Goal: Obtain resource: Download file/media

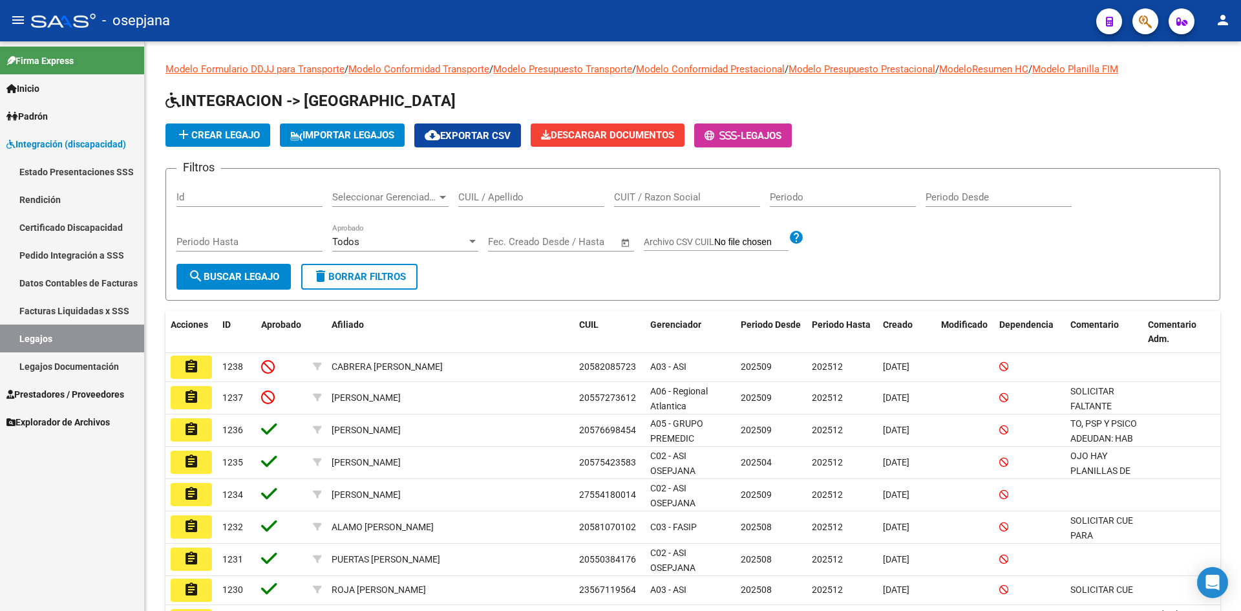
click at [499, 193] on input "CUIL / Apellido" at bounding box center [531, 197] width 146 height 12
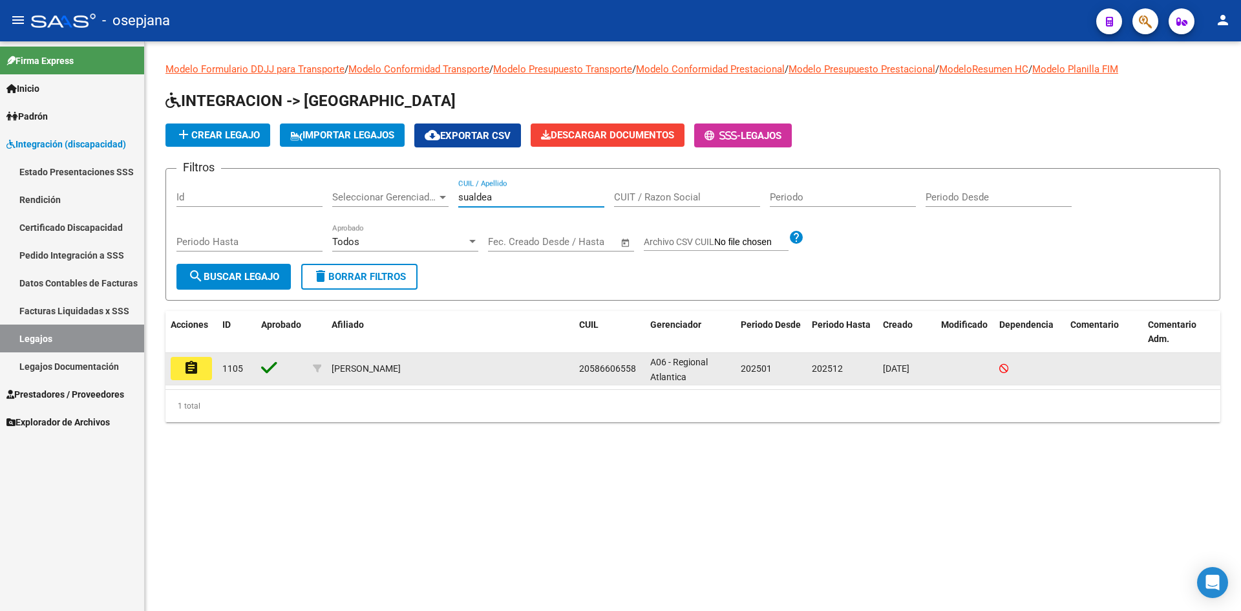
type input "sualdea"
click at [182, 375] on button "assignment" at bounding box center [191, 368] width 41 height 23
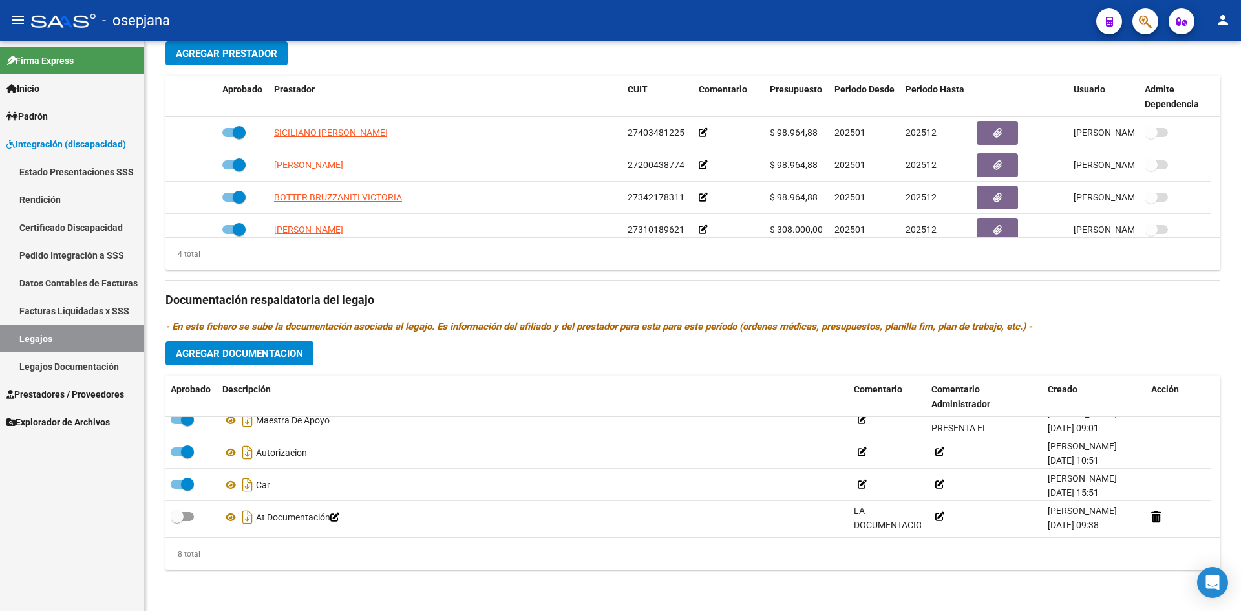
scroll to position [78, 0]
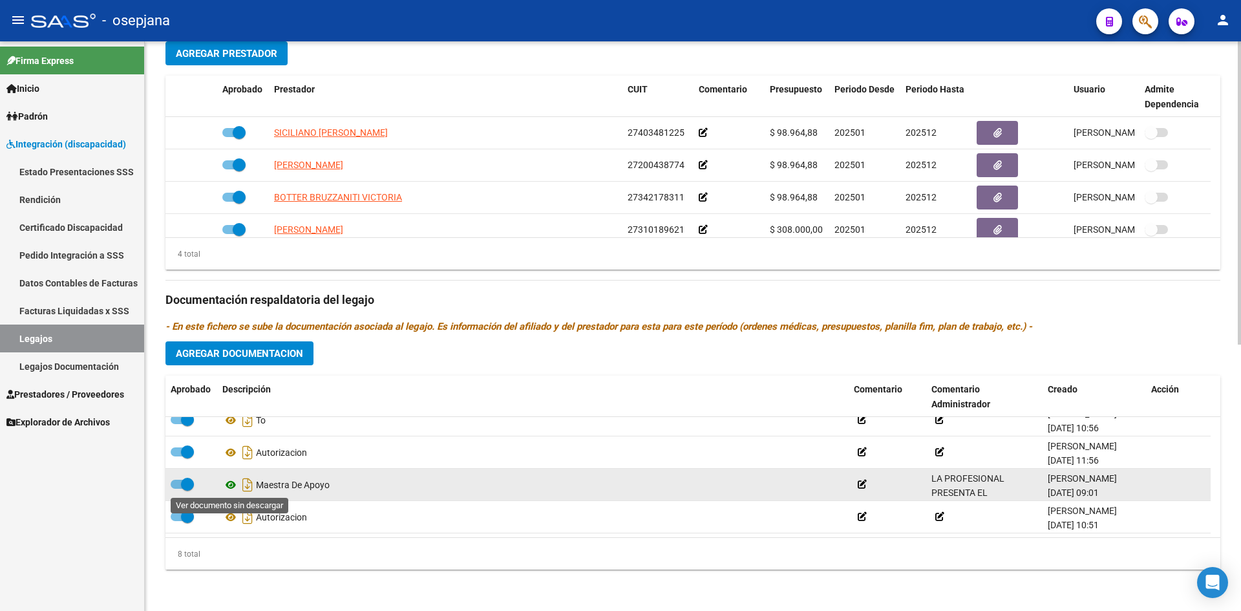
click at [232, 483] on icon at bounding box center [230, 485] width 17 height 16
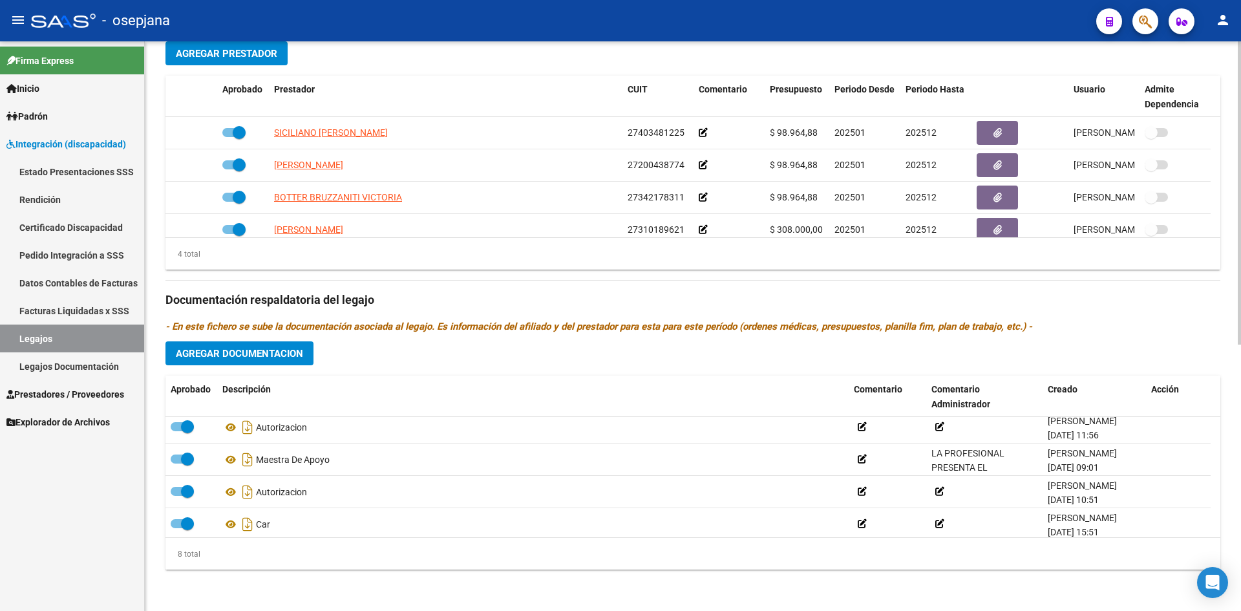
scroll to position [142, 0]
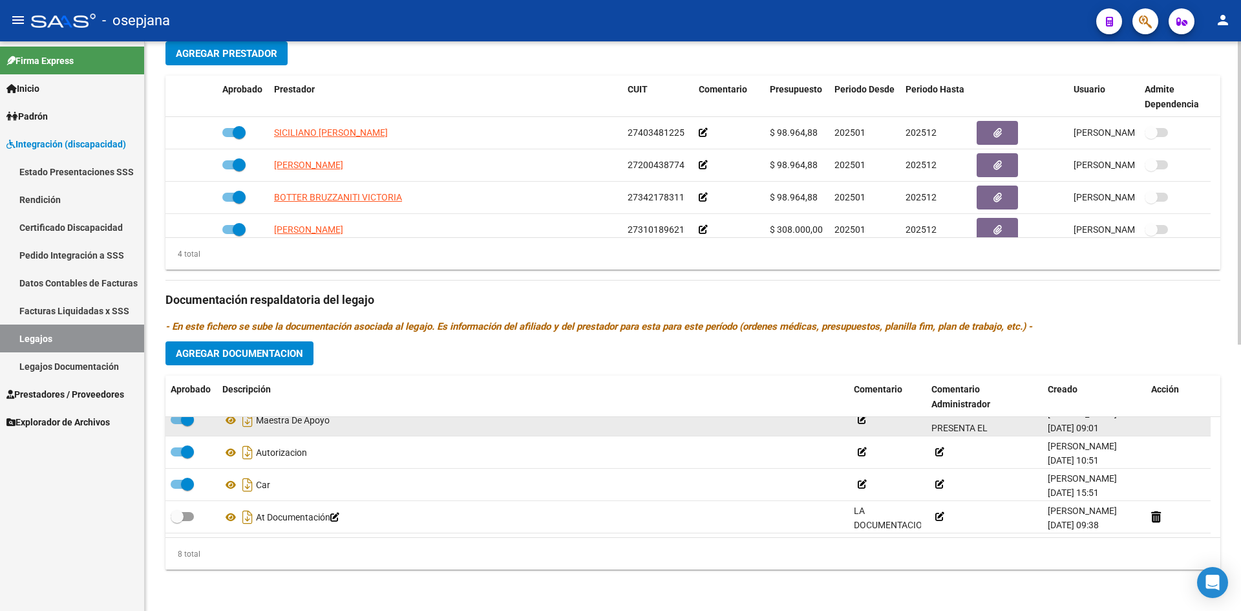
click at [969, 427] on span "LA PROFESIONAL PRESENTA EL PRESUPUESTO CON EL VALOR HORA (NO EL MODULO)." at bounding box center [979, 443] width 94 height 69
click at [983, 428] on icon at bounding box center [979, 426] width 9 height 9
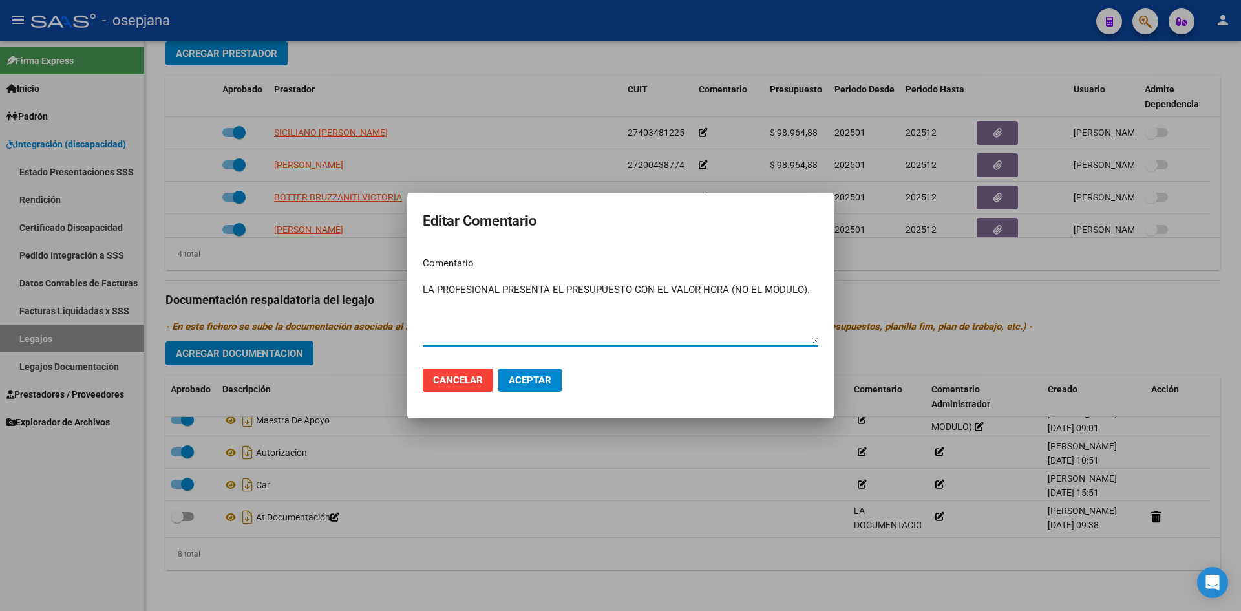
drag, startPoint x: 425, startPoint y: 289, endPoint x: 670, endPoint y: 281, distance: 244.5
click at [670, 281] on div "LA PROFESIONAL PRESENTA EL PRESUPUESTO CON EL VALOR HORA (NO EL MODULO). Ingres…" at bounding box center [621, 313] width 396 height 66
click at [663, 320] on textarea "LA PROFESIONAL PRESENTA EL PRESUPUESTO CON EL VALOR HORA (NO EL MODULO)." at bounding box center [621, 313] width 396 height 61
drag, startPoint x: 424, startPoint y: 288, endPoint x: 808, endPoint y: 300, distance: 384.9
click at [808, 300] on textarea "LA PROFESIONAL PRESENTA EL PRESUPUESTO CON EL VALOR HORA (NO EL MODULO)." at bounding box center [621, 313] width 396 height 61
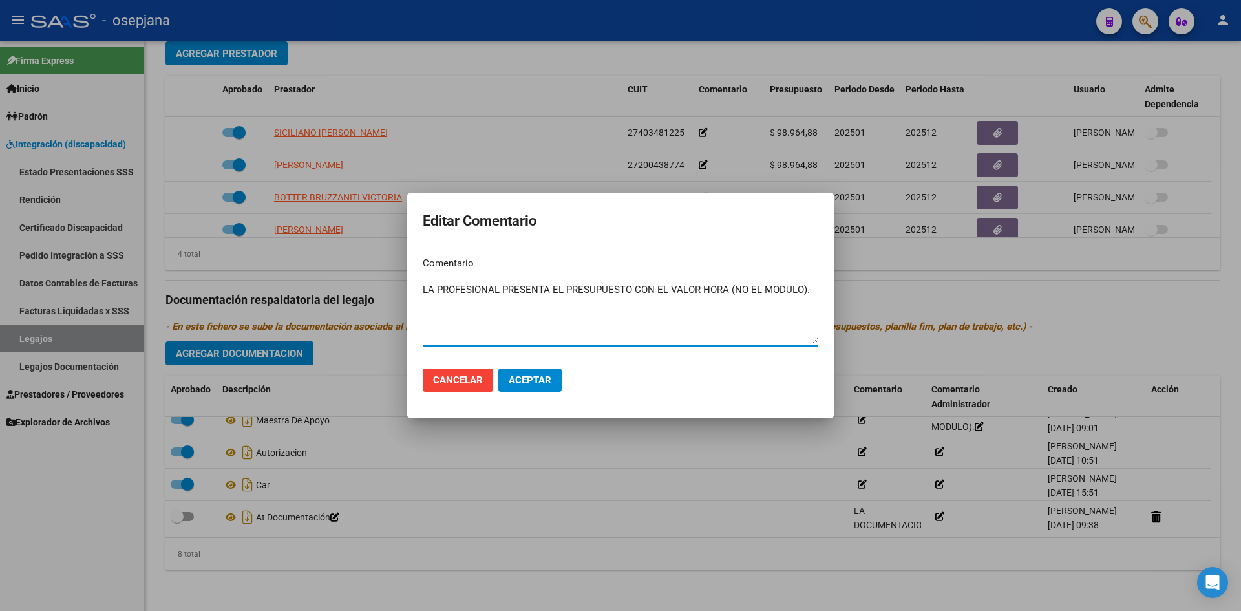
click at [519, 119] on div at bounding box center [620, 305] width 1241 height 611
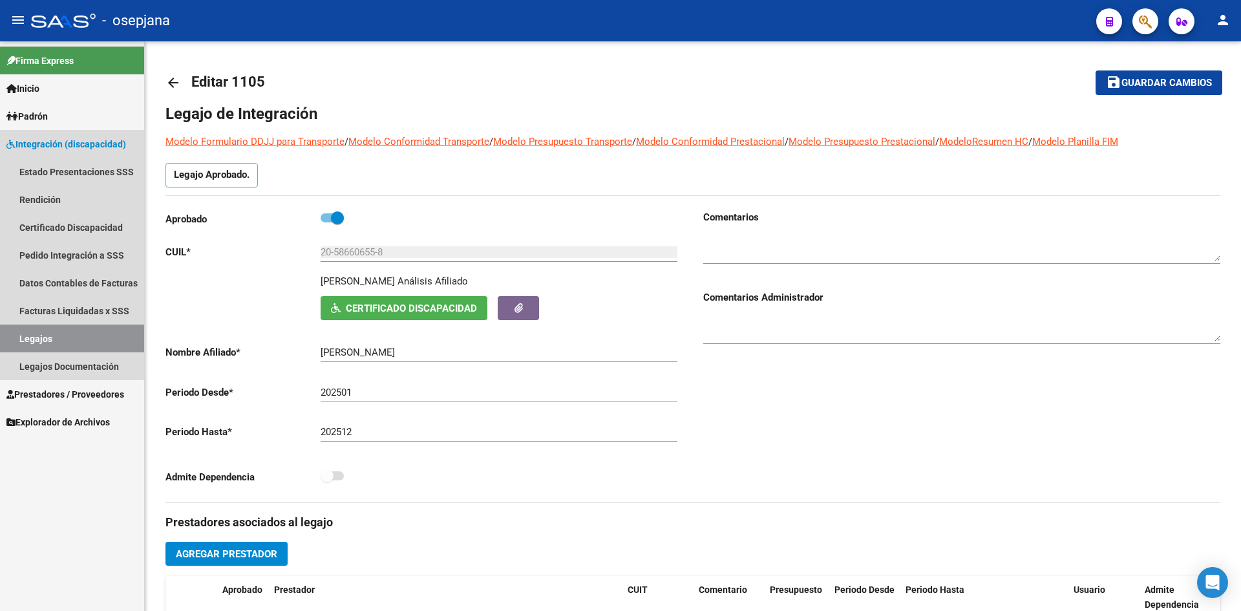
click at [78, 334] on link "Legajos" at bounding box center [72, 339] width 144 height 28
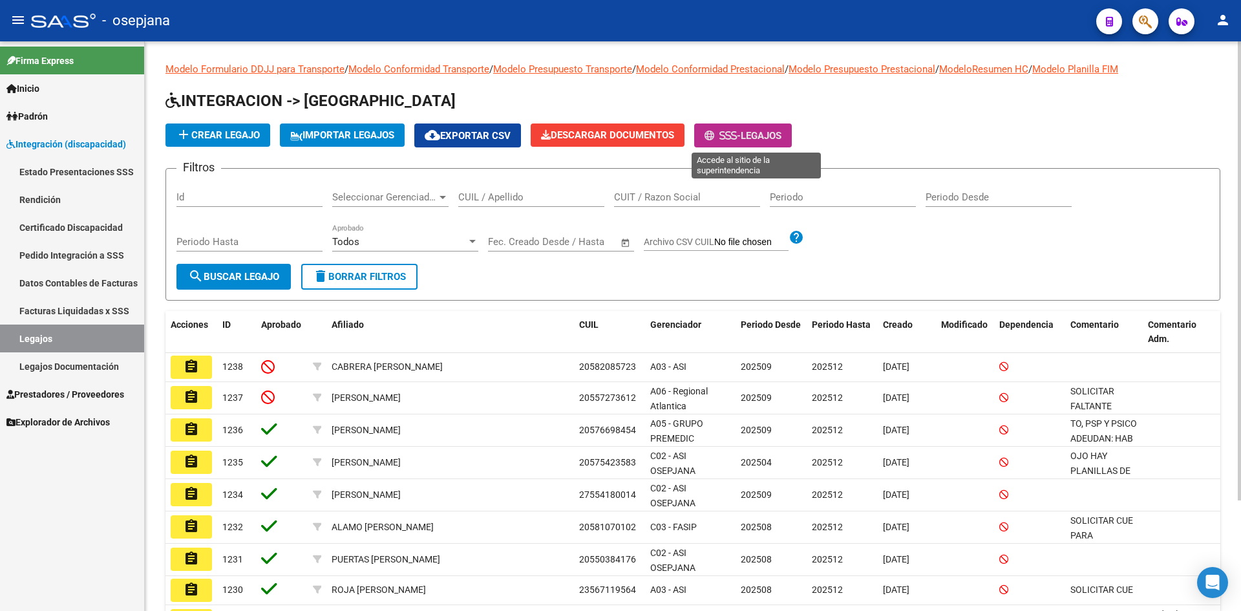
click at [771, 137] on span "Legajos" at bounding box center [761, 136] width 41 height 12
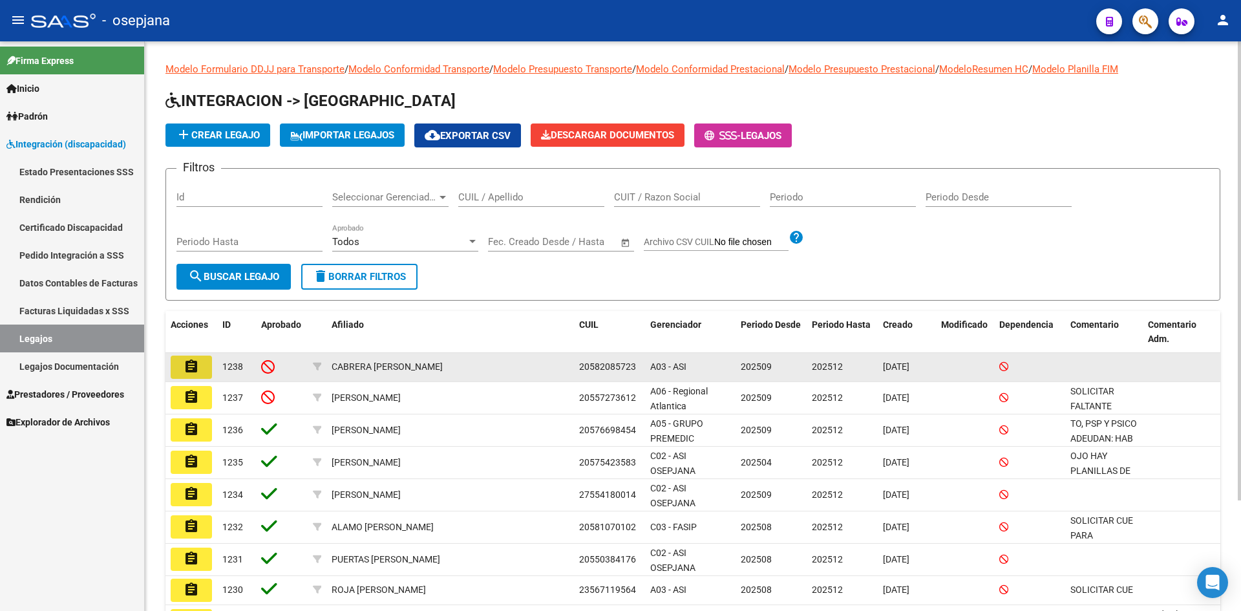
click at [196, 365] on mat-icon "assignment" at bounding box center [192, 367] width 16 height 16
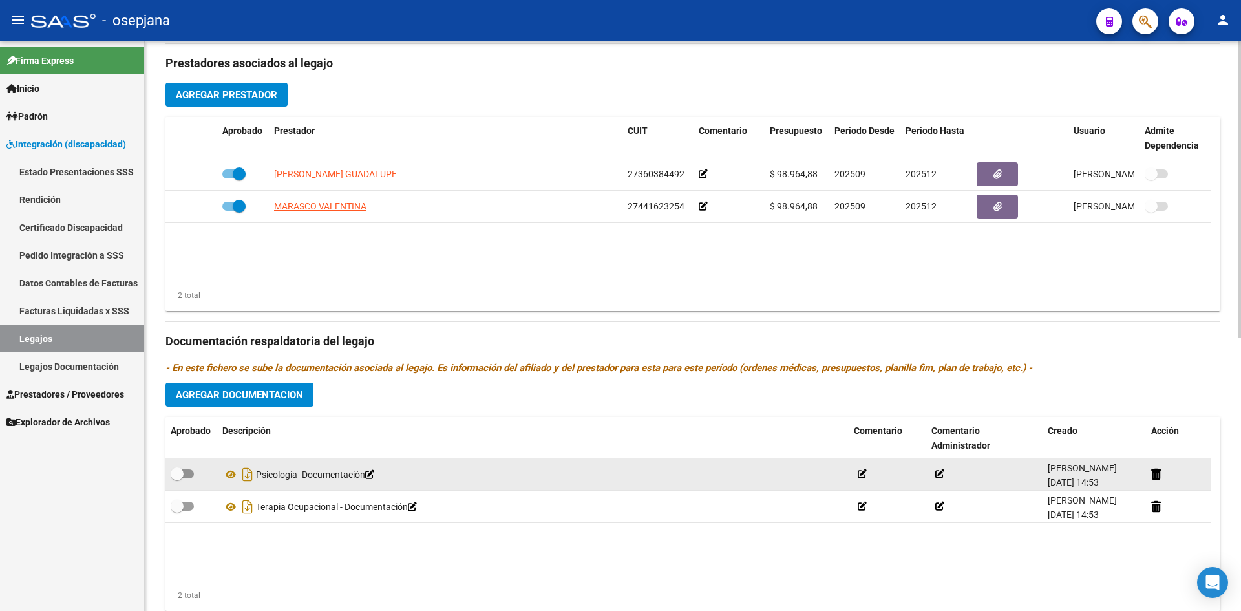
scroll to position [524, 0]
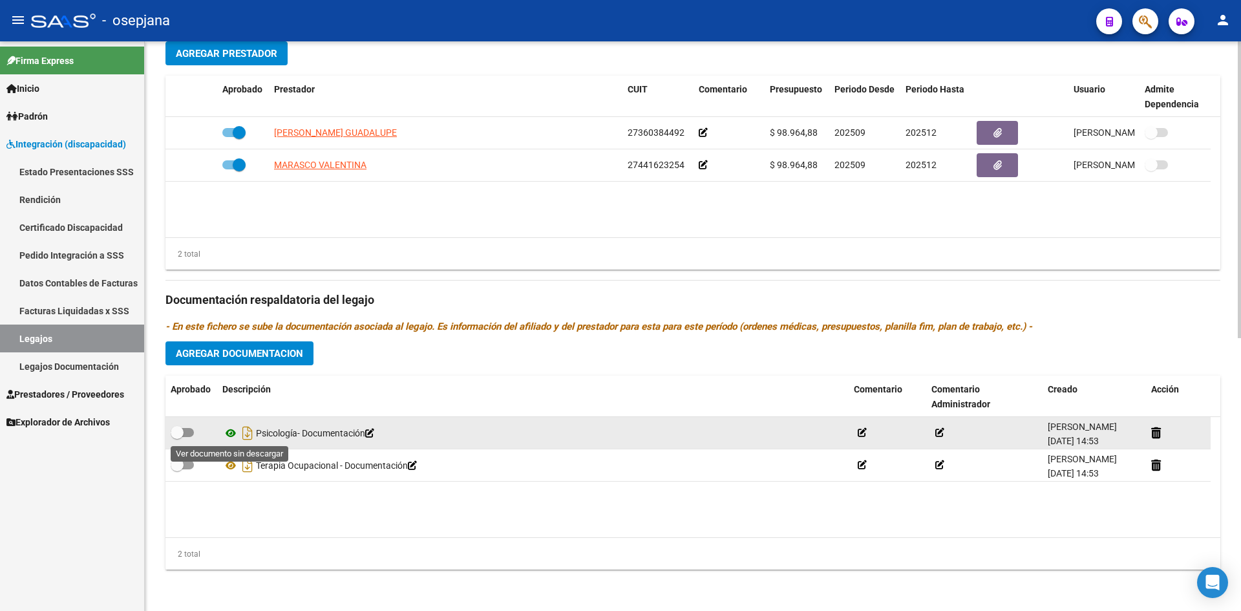
click at [231, 432] on icon at bounding box center [230, 433] width 17 height 16
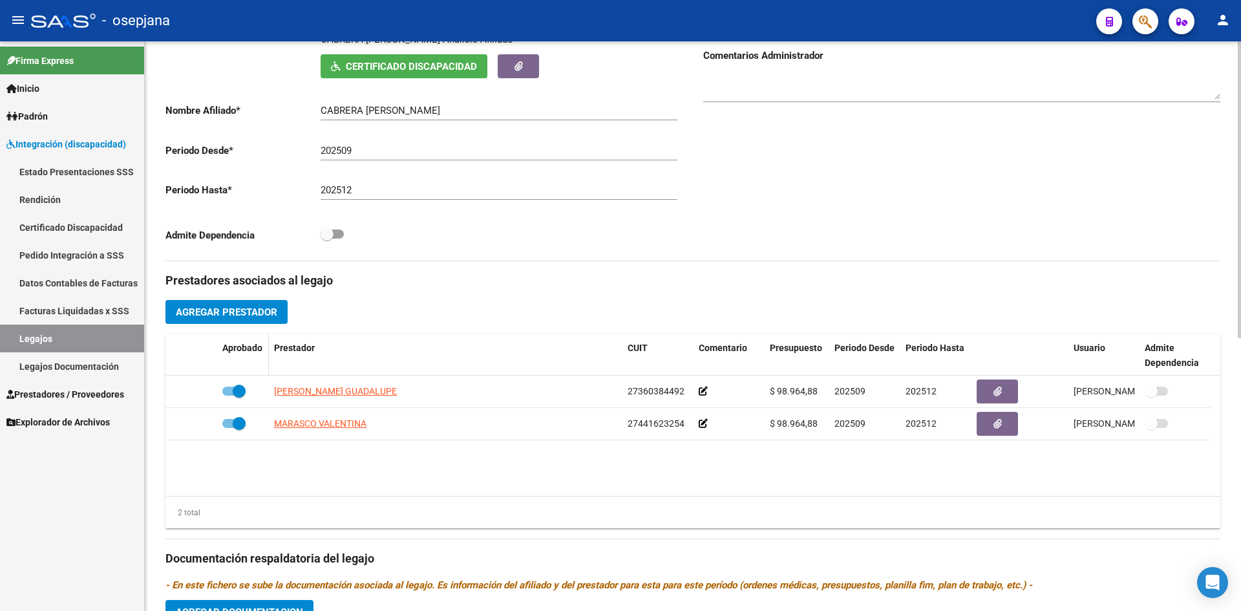
scroll to position [0, 0]
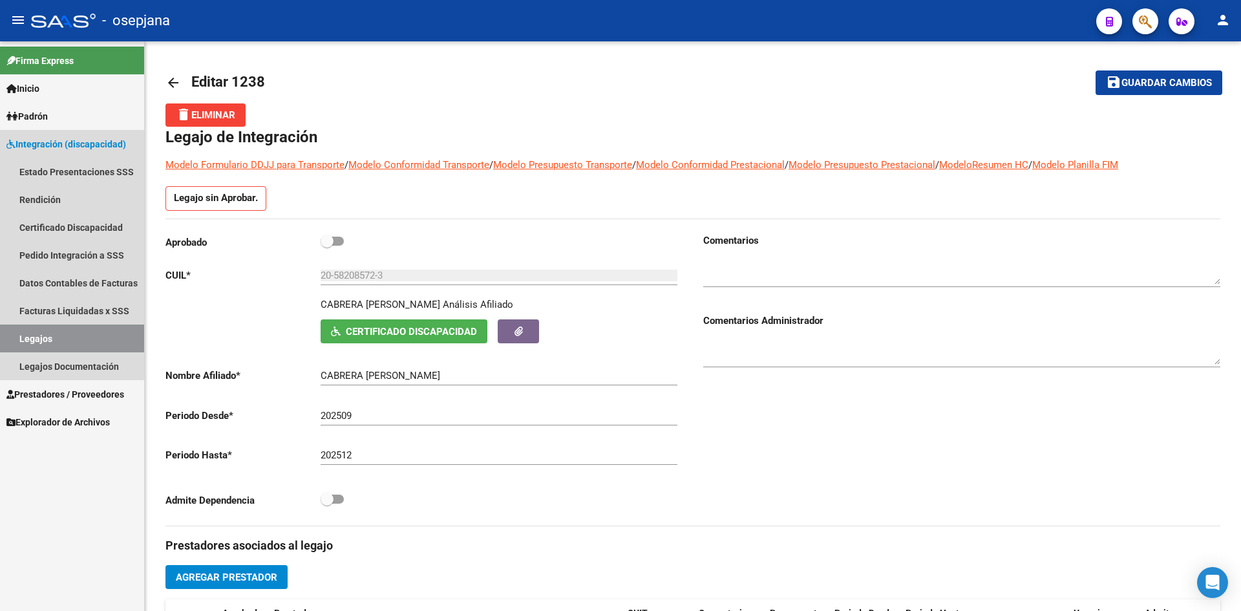
click at [54, 336] on link "Legajos" at bounding box center [72, 339] width 144 height 28
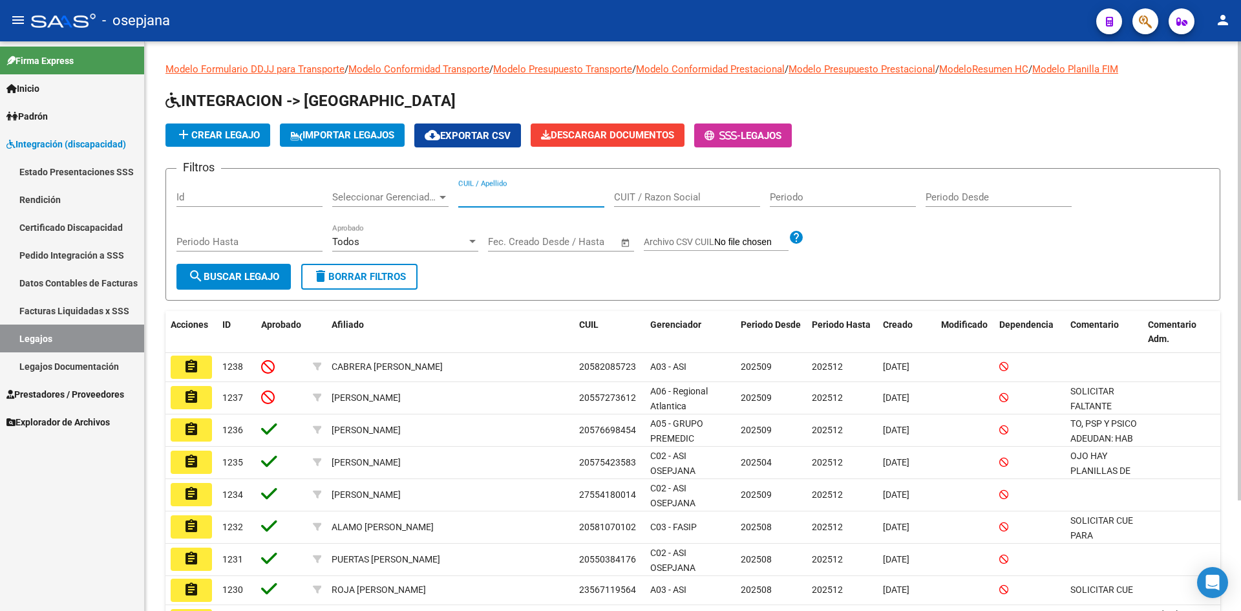
click at [498, 198] on input "CUIL / Apellido" at bounding box center [531, 197] width 146 height 12
paste input "20529889241"
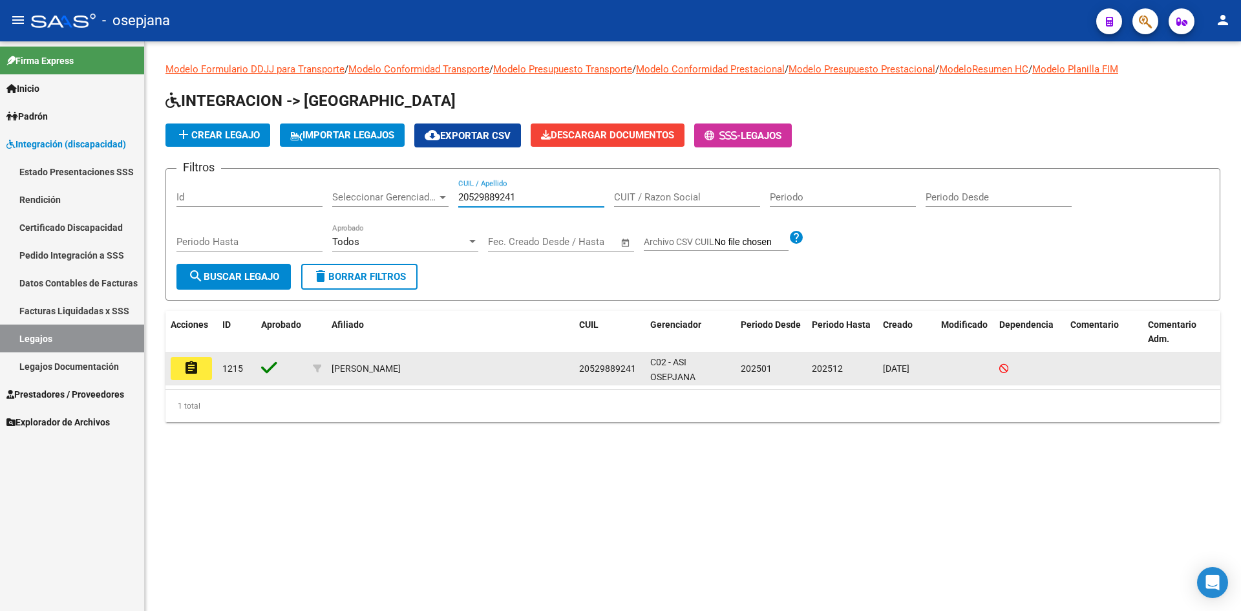
type input "20529889241"
click at [193, 373] on mat-icon "assignment" at bounding box center [192, 368] width 16 height 16
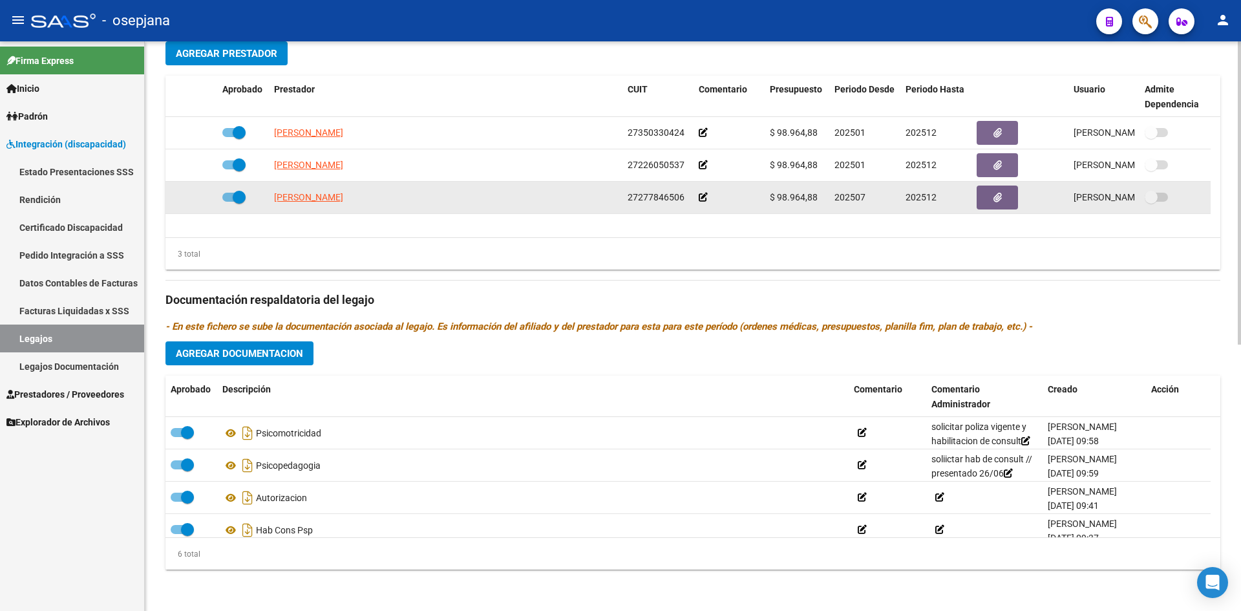
scroll to position [78, 0]
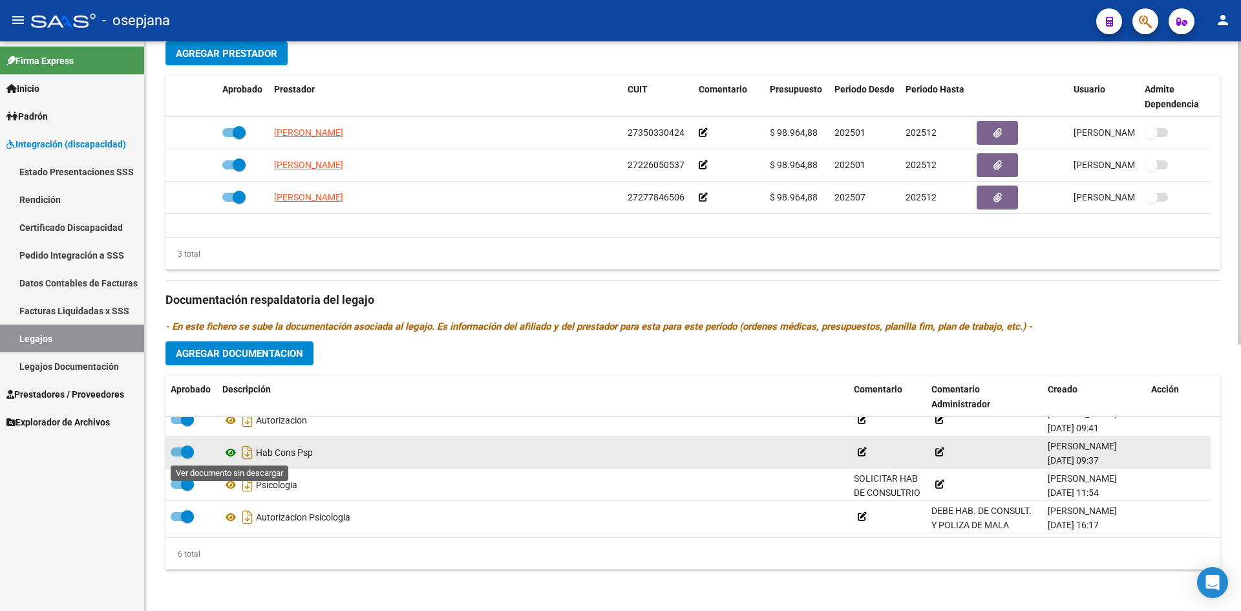
click at [225, 451] on icon at bounding box center [230, 453] width 17 height 16
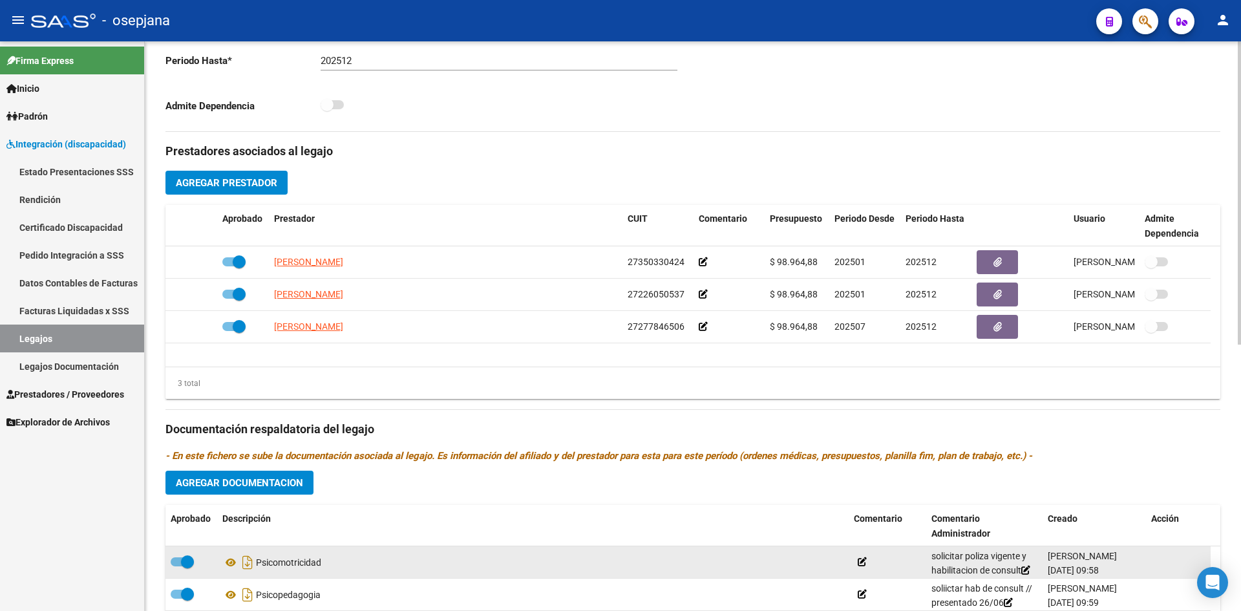
scroll to position [500, 0]
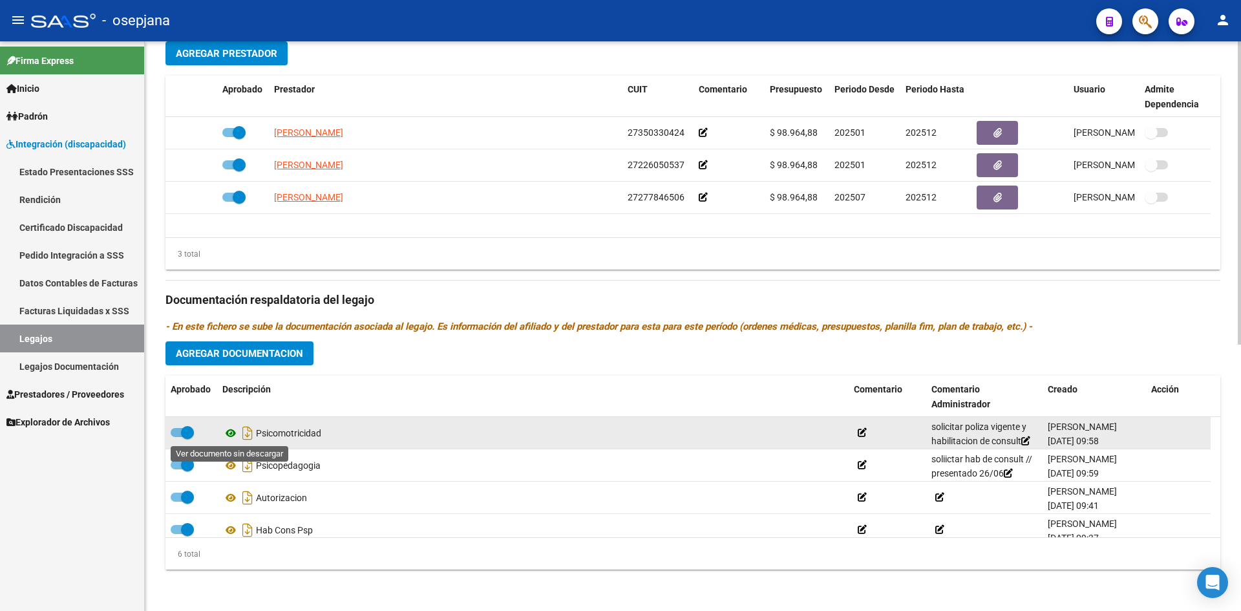
click at [230, 435] on icon at bounding box center [230, 433] width 17 height 16
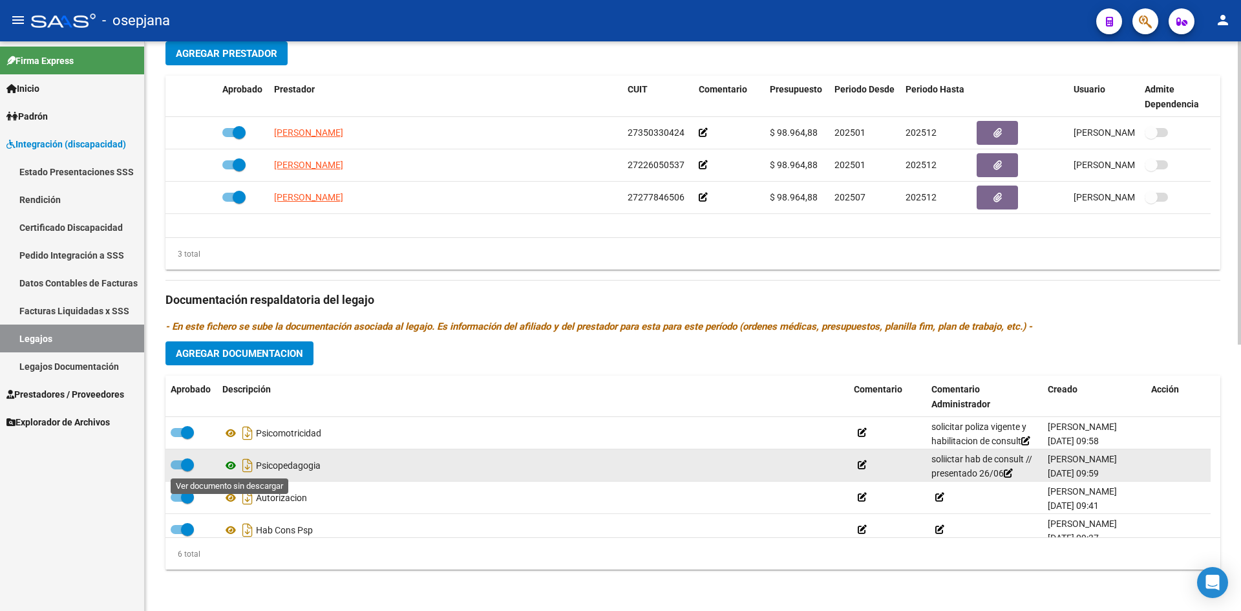
click at [231, 464] on icon at bounding box center [230, 466] width 17 height 16
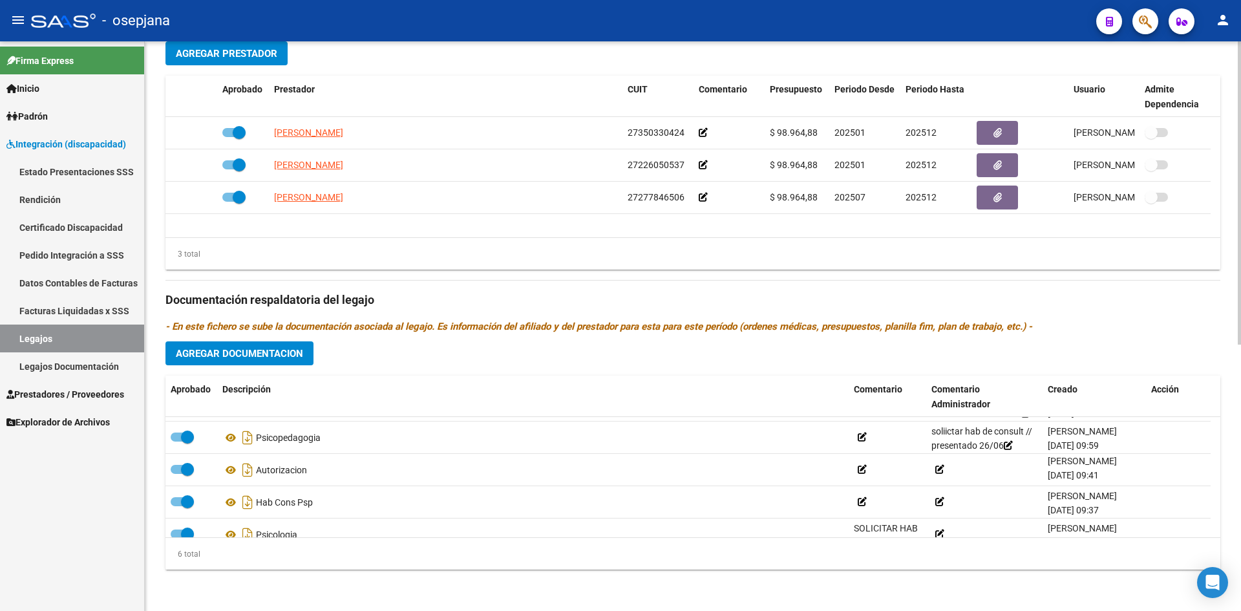
scroll to position [29, 0]
